Goal: Communication & Community: Share content

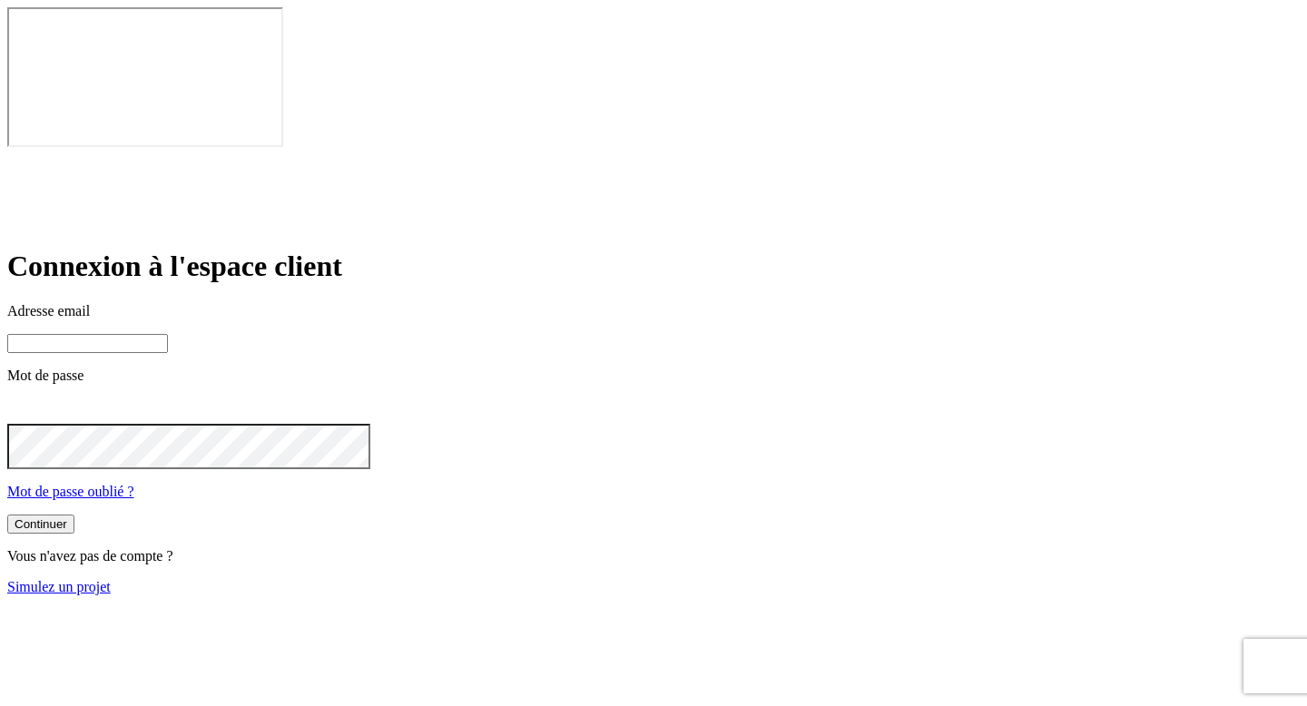
click at [168, 334] on input at bounding box center [87, 343] width 161 height 19
paste input "[PERSON_NAME][DOMAIN_NAME][EMAIL_ADDRESS][DOMAIN_NAME]"
type input "[PERSON_NAME][DOMAIN_NAME][EMAIL_ADDRESS][DOMAIN_NAME]"
click at [7, 516] on button "Continuer" at bounding box center [40, 525] width 67 height 19
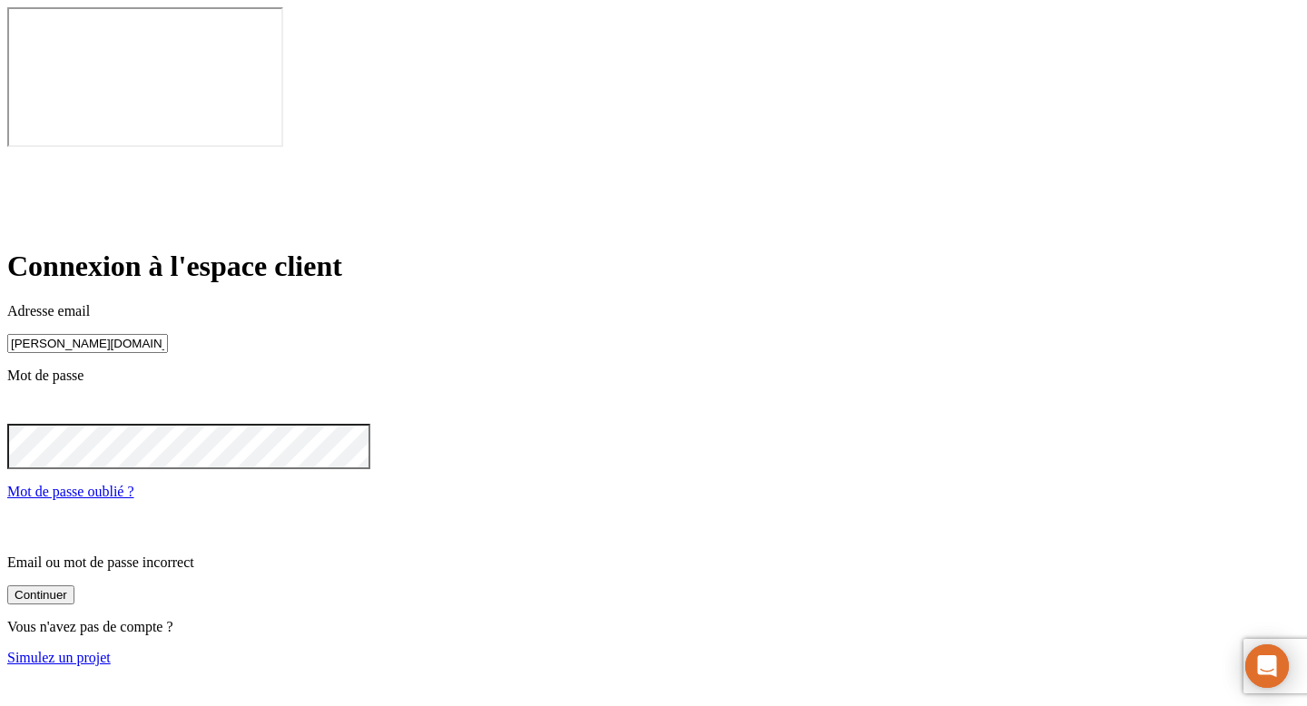
click at [29, 398] on icon at bounding box center [18, 409] width 22 height 22
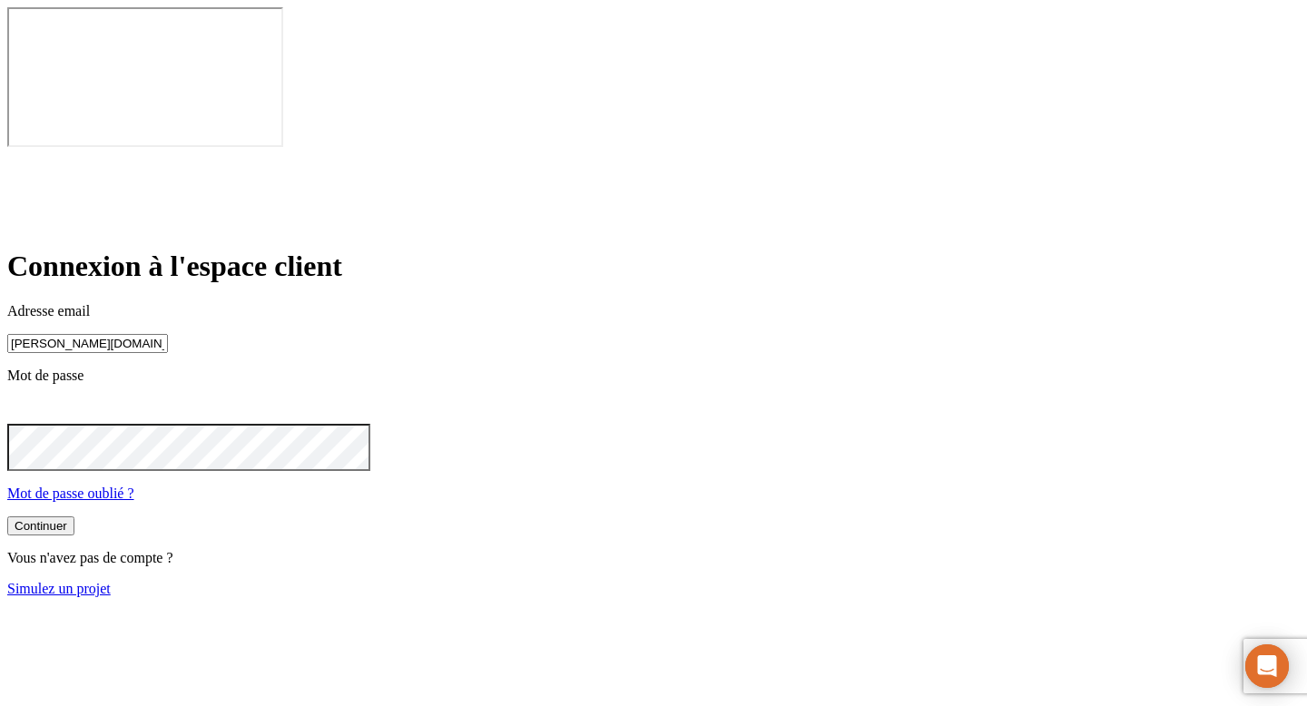
click at [74, 516] on button "Continuer" at bounding box center [40, 525] width 67 height 19
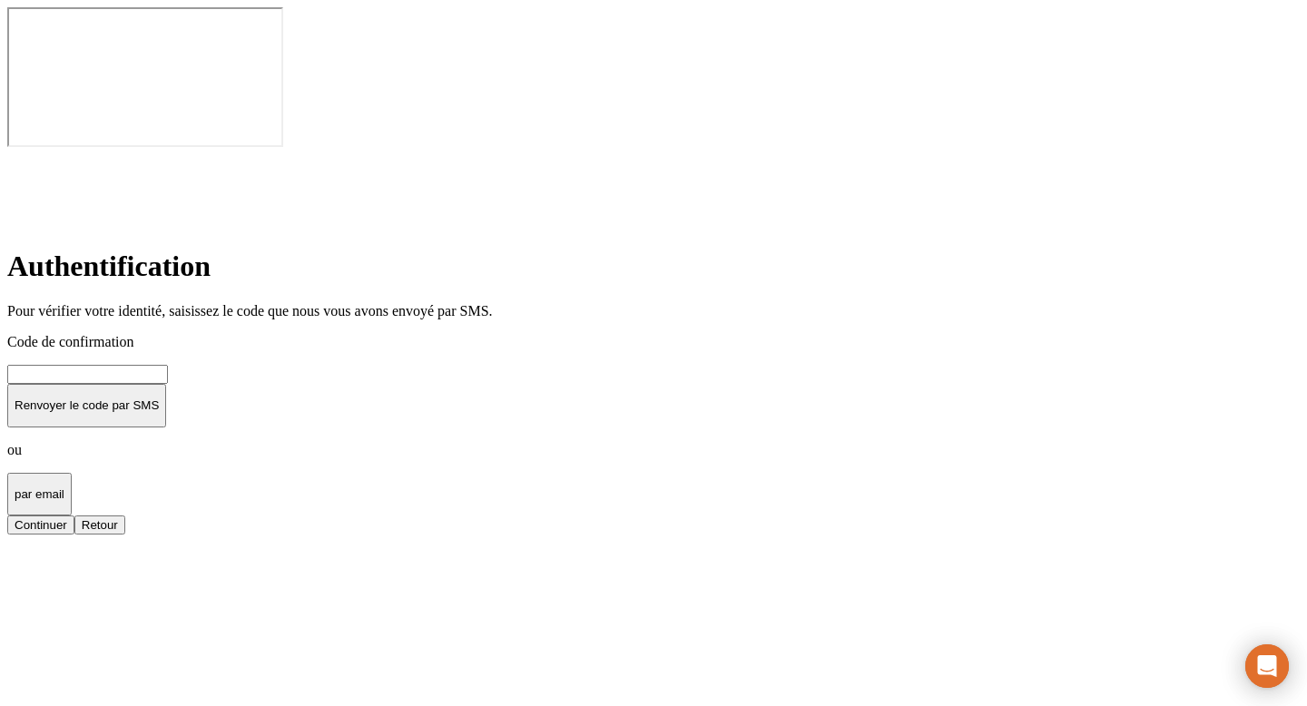
click at [168, 365] on input at bounding box center [87, 374] width 161 height 19
type input "000000"
click at [7, 516] on button "Continuer" at bounding box center [40, 525] width 67 height 19
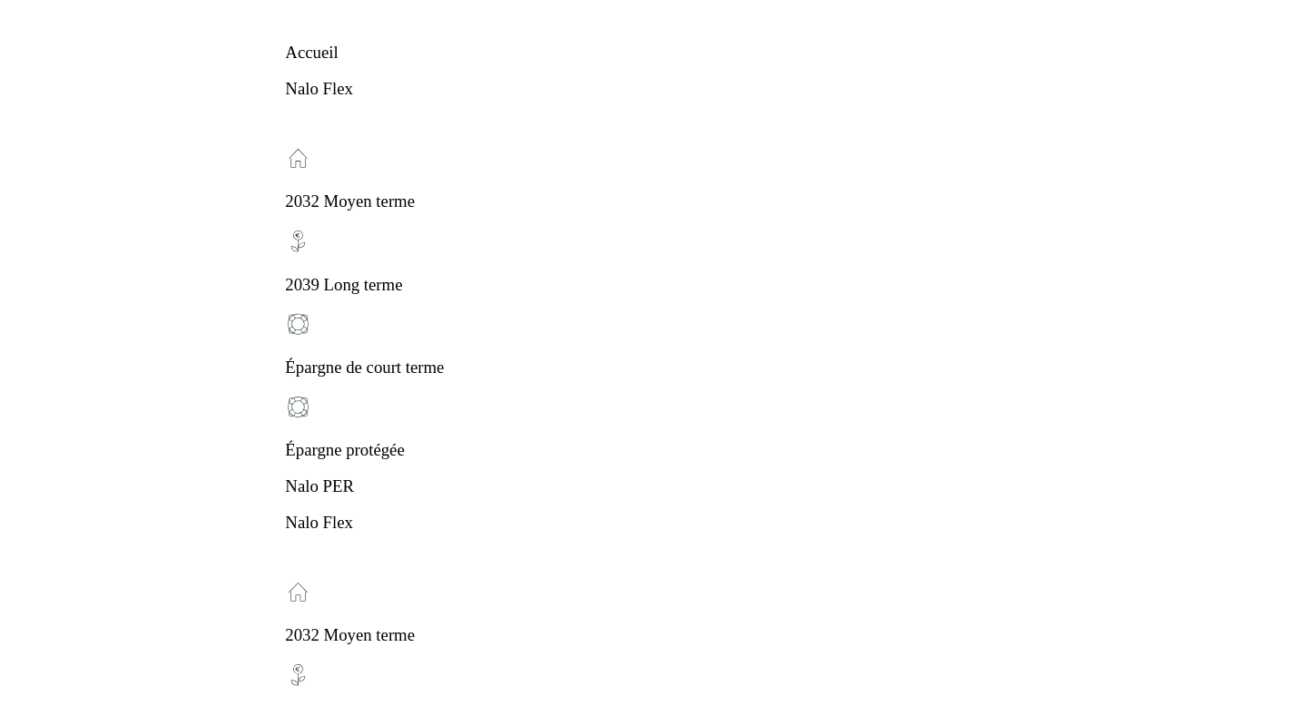
scroll to position [169, 0]
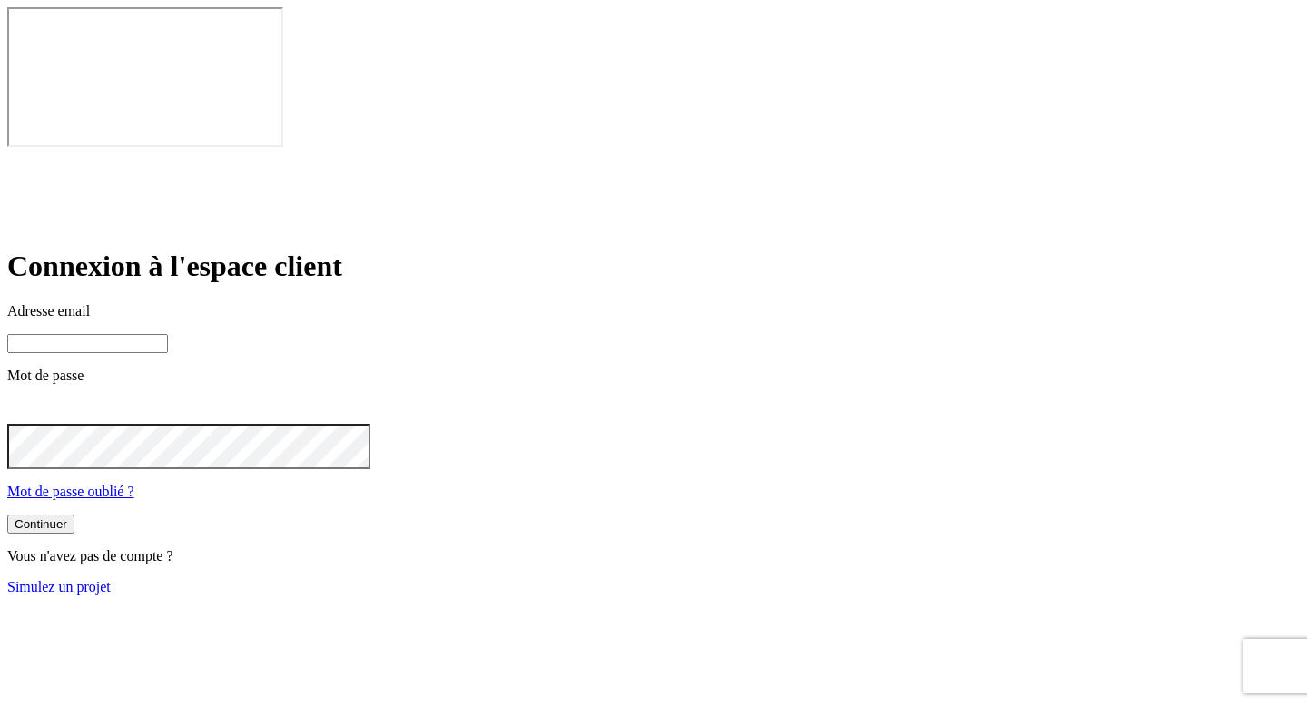
click at [168, 334] on input at bounding box center [87, 343] width 161 height 19
paste input "[PERSON_NAME][DOMAIN_NAME][EMAIL_ADDRESS][DOMAIN_NAME]"
type input "[PERSON_NAME][DOMAIN_NAME][EMAIL_ADDRESS][DOMAIN_NAME]"
click at [7, 516] on button "Continuer" at bounding box center [40, 525] width 67 height 19
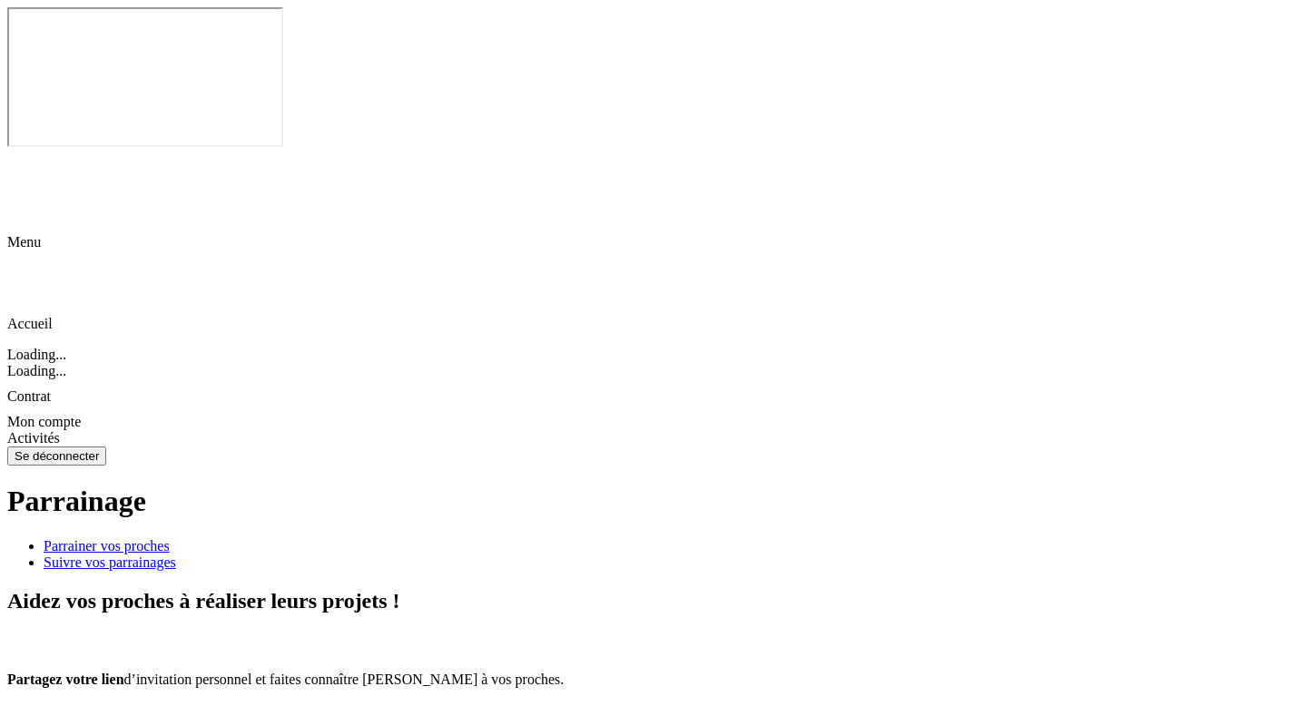
click at [555, 555] on div "Suivre vos parrainages" at bounding box center [672, 563] width 1256 height 16
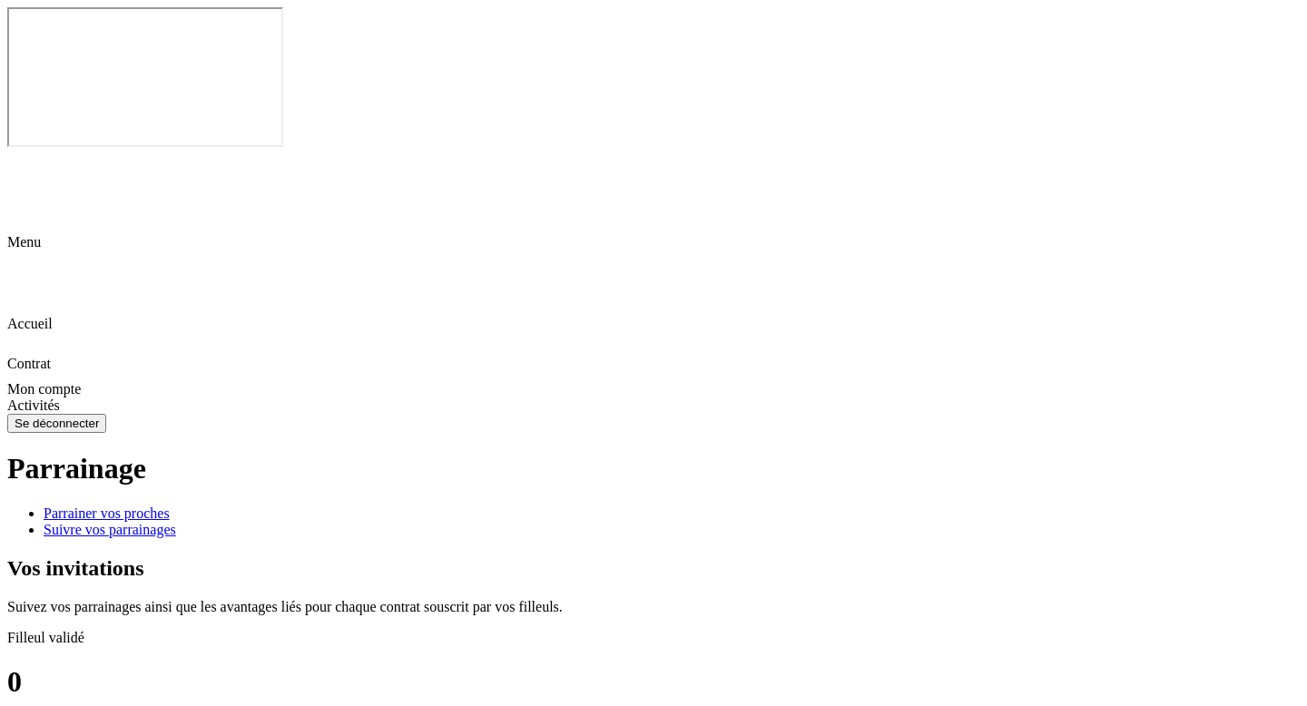
click at [420, 506] on div "Parrainer vos proches" at bounding box center [672, 514] width 1256 height 16
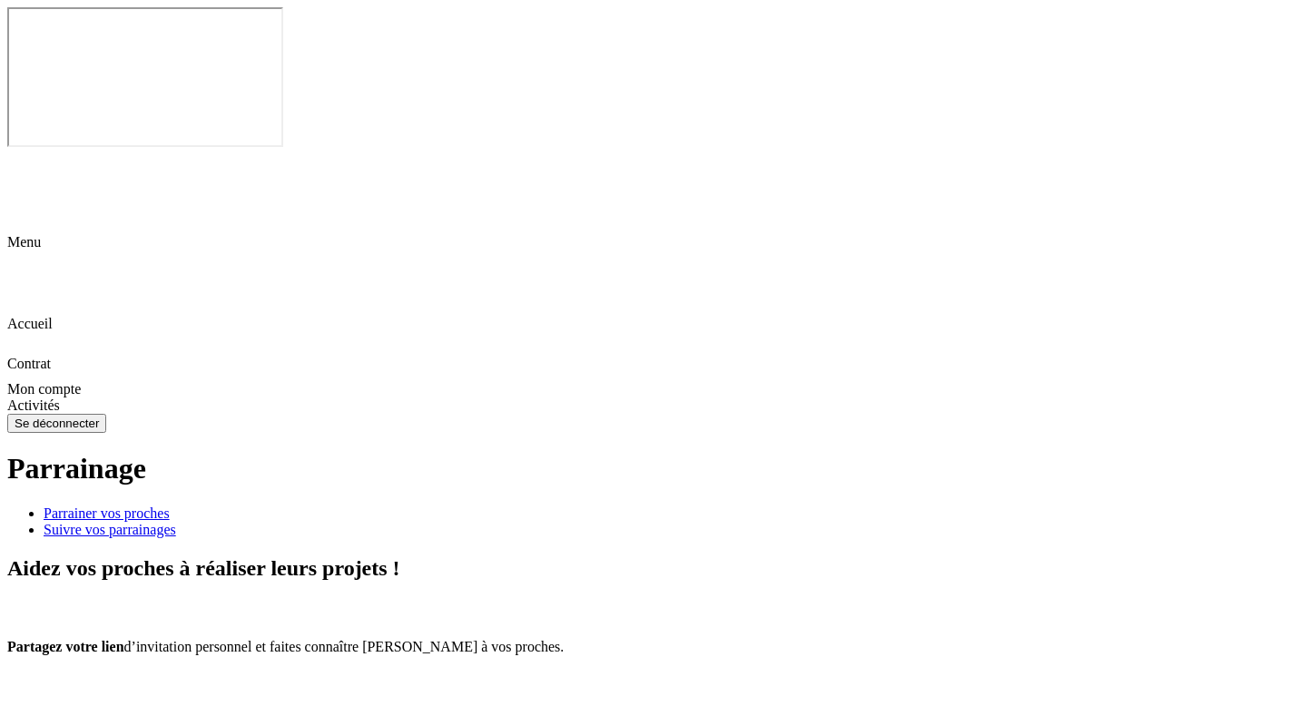
click at [545, 522] on link "Suivre vos parrainages" at bounding box center [672, 530] width 1256 height 16
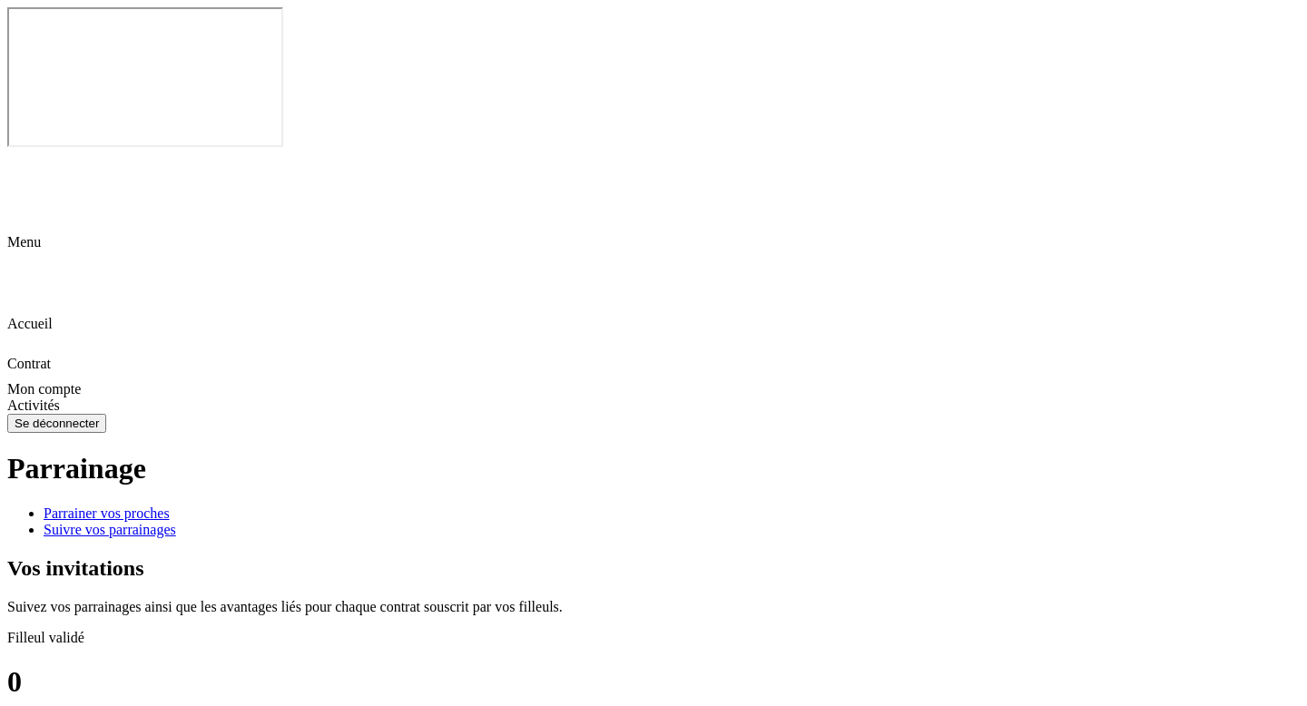
click at [373, 506] on div "Parrainer vos proches" at bounding box center [672, 514] width 1256 height 16
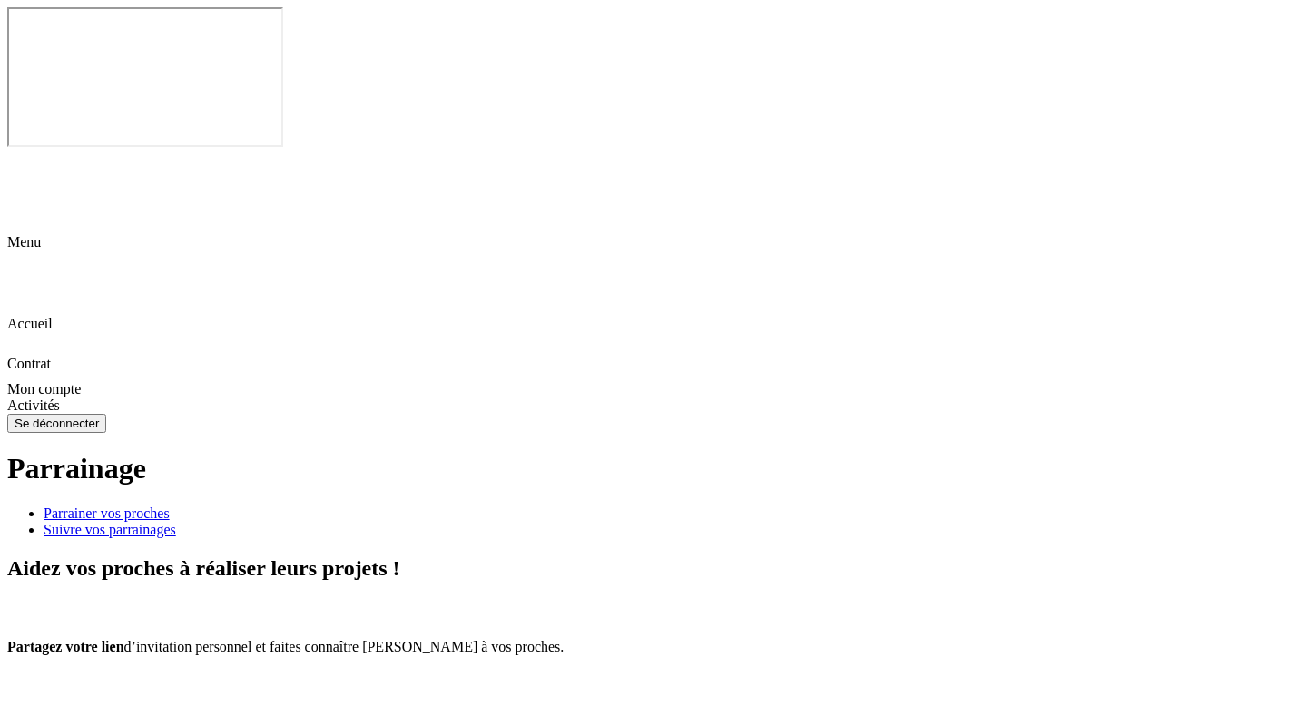
scroll to position [33, 0]
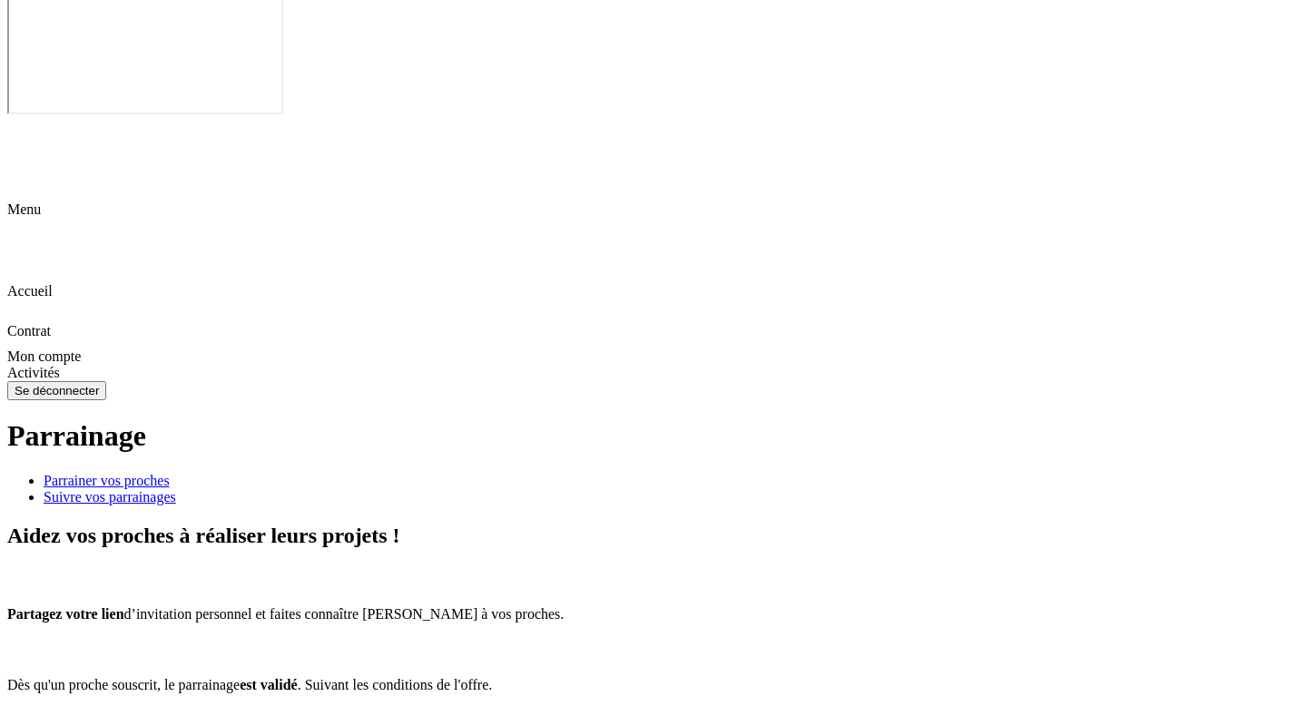
type input "estelmemana@gmail.com"
click at [554, 489] on div "Suivre vos parrainages" at bounding box center [672, 497] width 1256 height 16
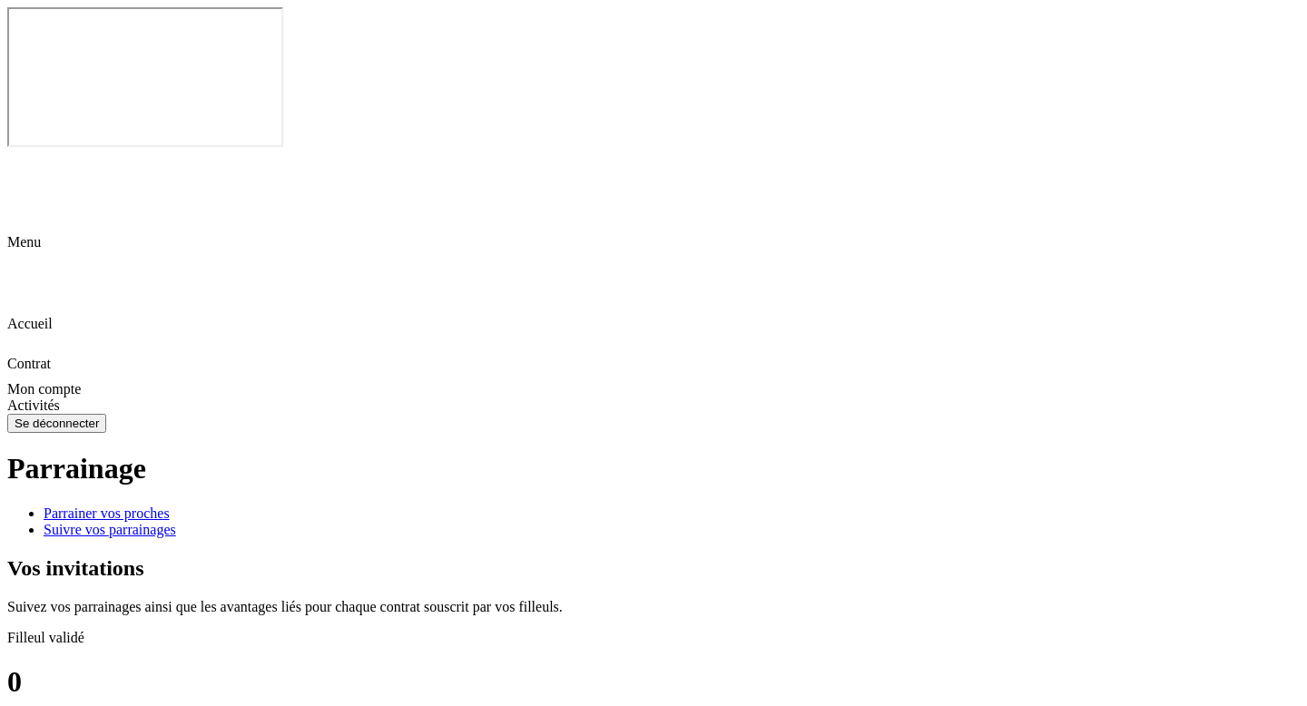
click at [357, 506] on div "Parrainer vos proches" at bounding box center [672, 514] width 1256 height 16
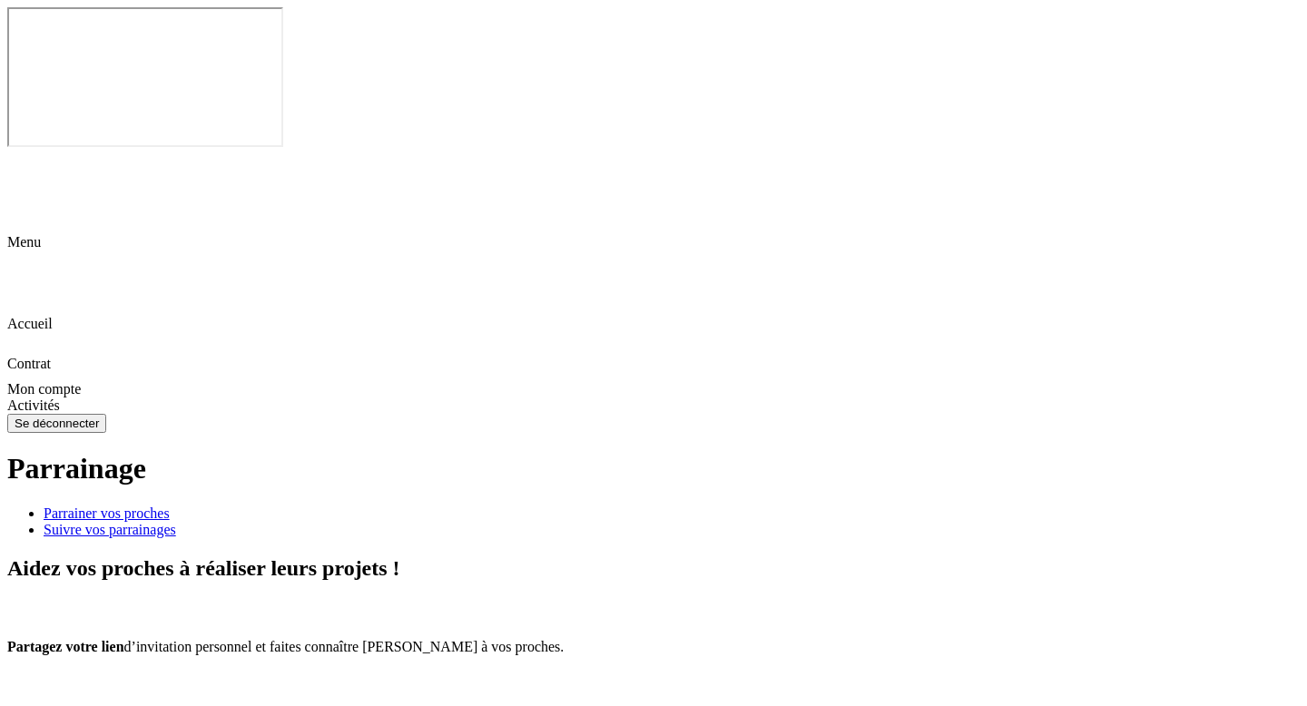
click at [556, 522] on div "Suivre vos parrainages" at bounding box center [672, 530] width 1256 height 16
